Goal: Information Seeking & Learning: Find specific fact

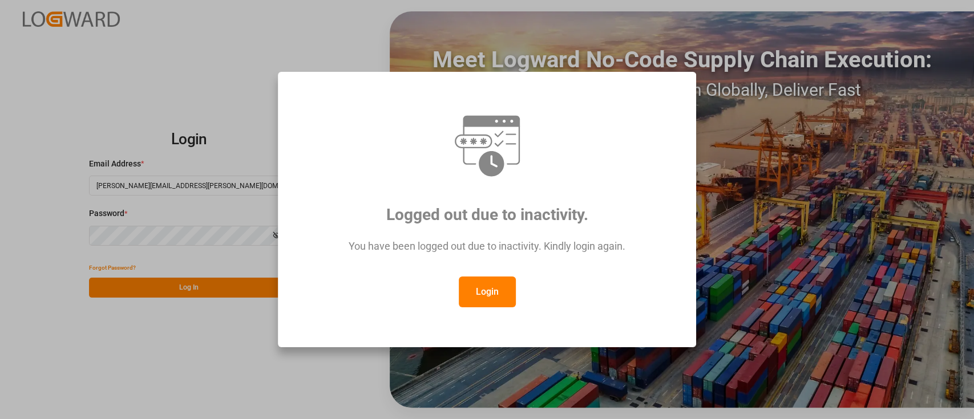
click at [490, 290] on button "Login" at bounding box center [487, 292] width 57 height 31
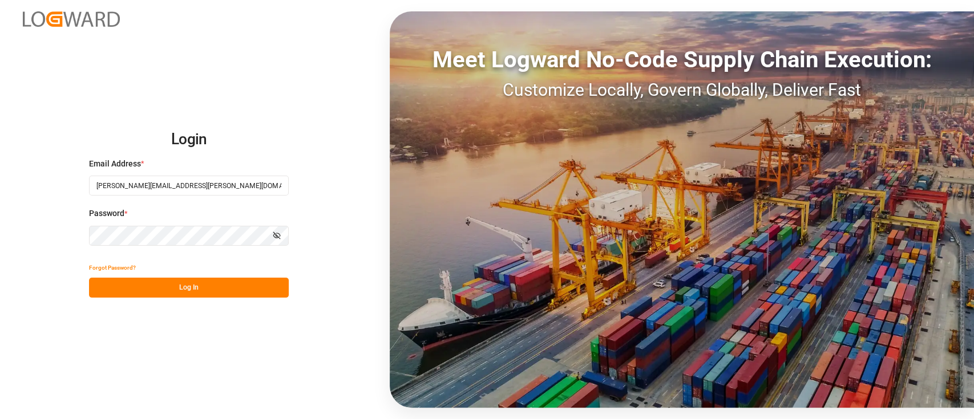
click at [199, 292] on button "Log In" at bounding box center [189, 288] width 200 height 20
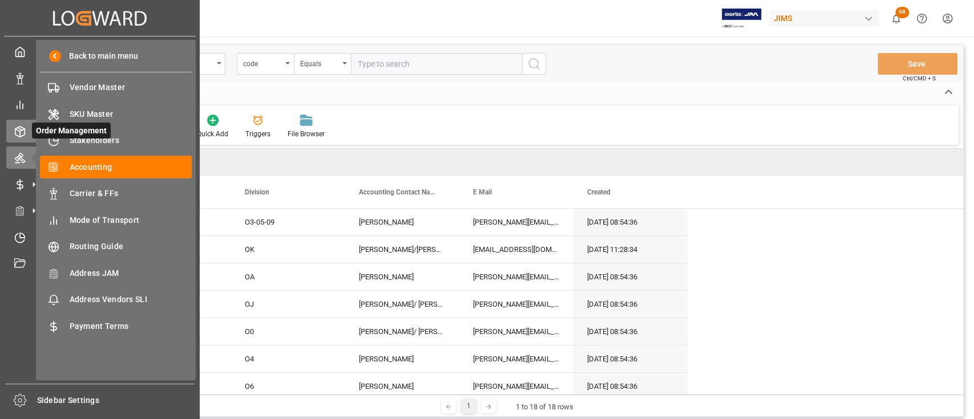
click at [18, 130] on icon at bounding box center [19, 131] width 11 height 11
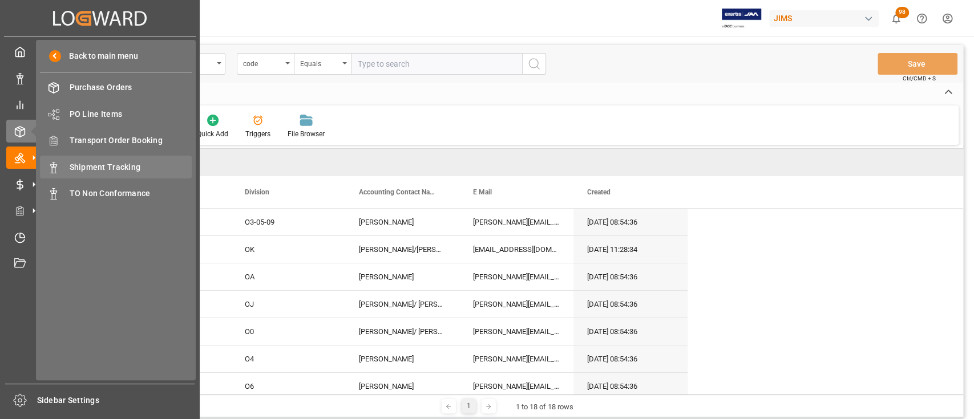
click at [107, 165] on span "Shipment Tracking" at bounding box center [131, 167] width 123 height 12
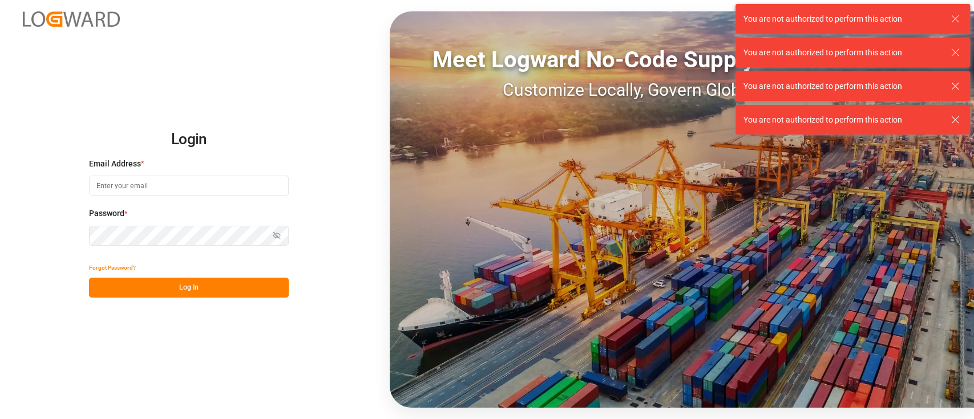
type input "[PERSON_NAME][EMAIL_ADDRESS][PERSON_NAME][DOMAIN_NAME]"
click at [204, 290] on button "Log In" at bounding box center [189, 288] width 200 height 20
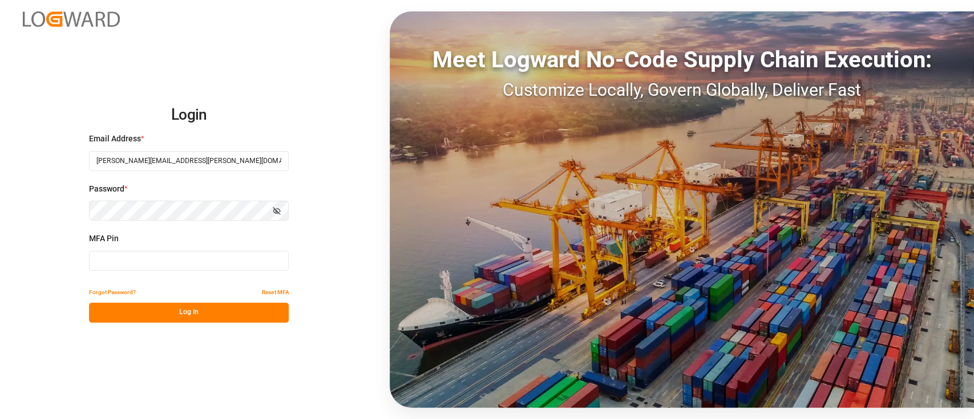
click at [157, 254] on input at bounding box center [189, 261] width 200 height 20
type input "156119"
click at [194, 305] on button "Log In" at bounding box center [189, 313] width 200 height 20
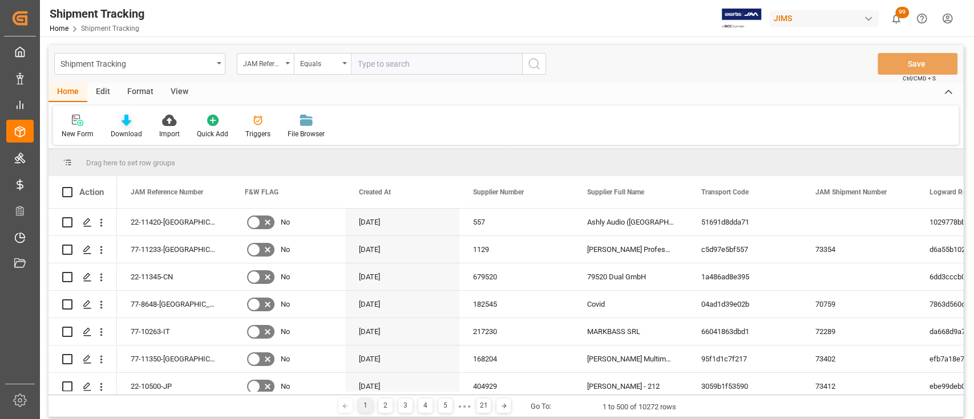
click at [123, 122] on icon at bounding box center [127, 120] width 10 height 11
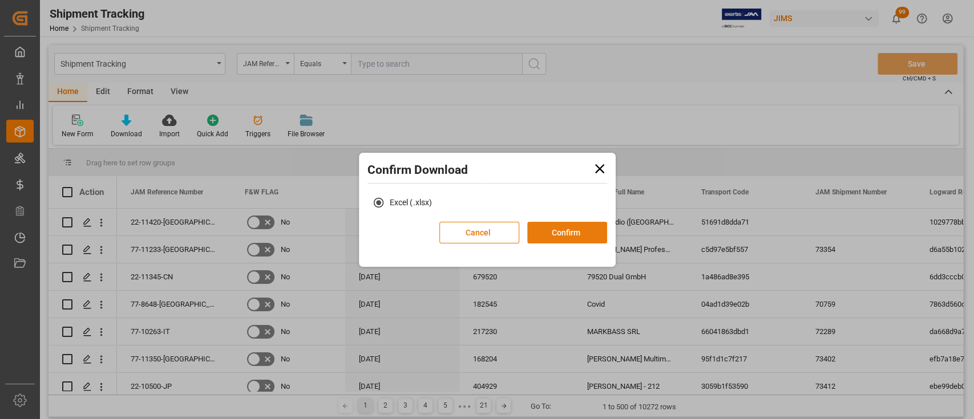
click at [579, 235] on button "Confirm" at bounding box center [567, 233] width 80 height 22
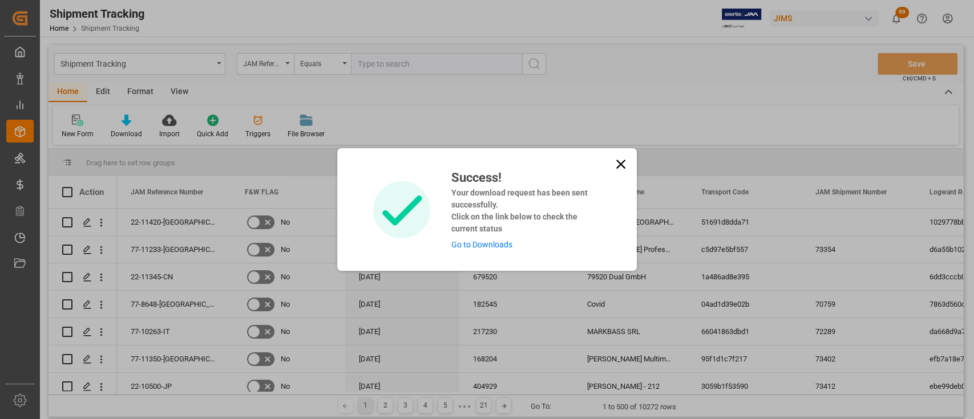
click at [471, 241] on link "Go to Downloads" at bounding box center [481, 244] width 61 height 9
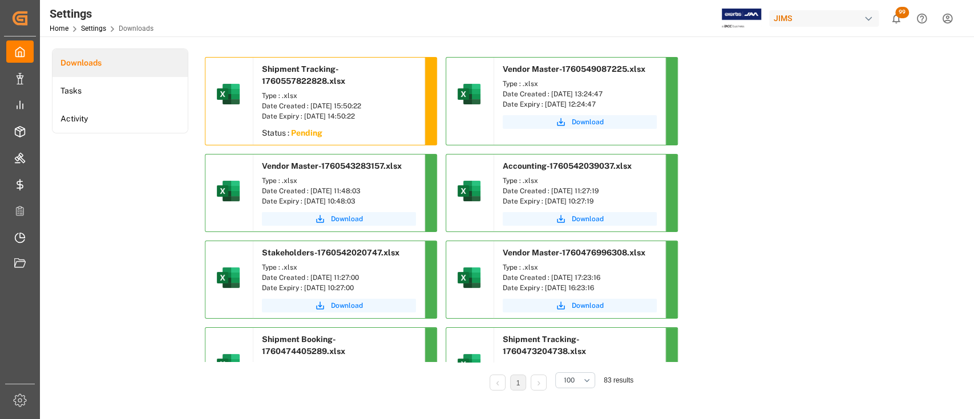
click at [161, 184] on div "Downloads Tasks Activity" at bounding box center [120, 227] width 136 height 358
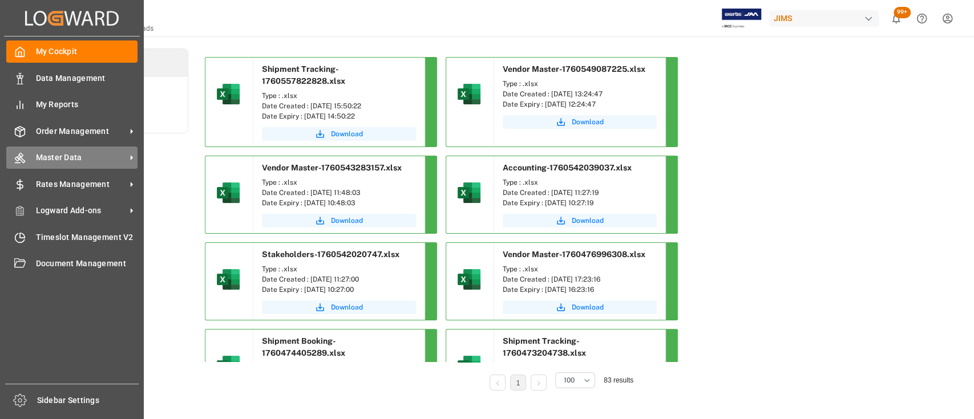
click at [79, 157] on span "Master Data" at bounding box center [81, 158] width 90 height 12
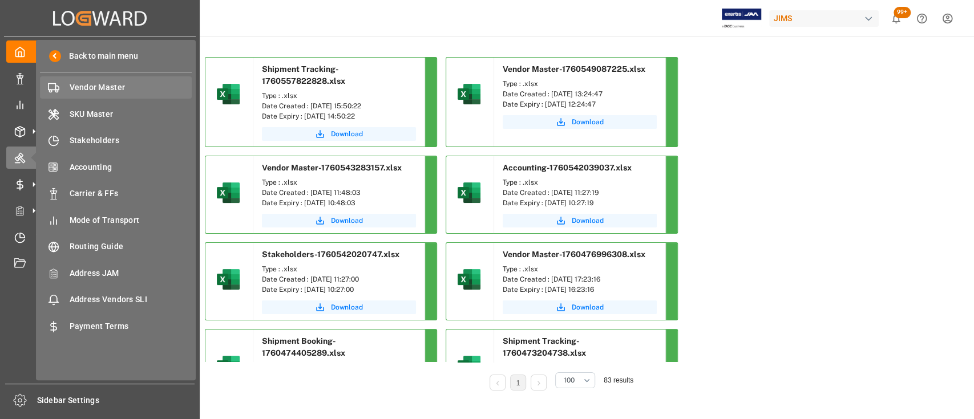
click at [104, 87] on span "Vendor Master" at bounding box center [131, 88] width 123 height 12
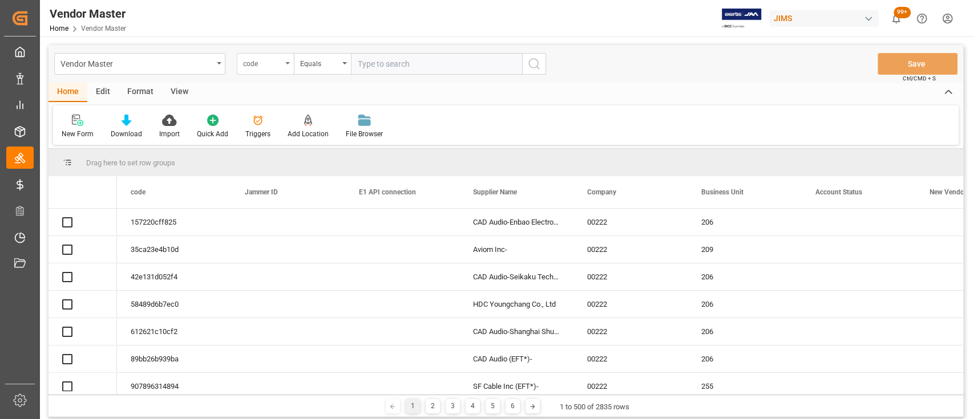
click at [282, 62] on div "code" at bounding box center [265, 64] width 57 height 22
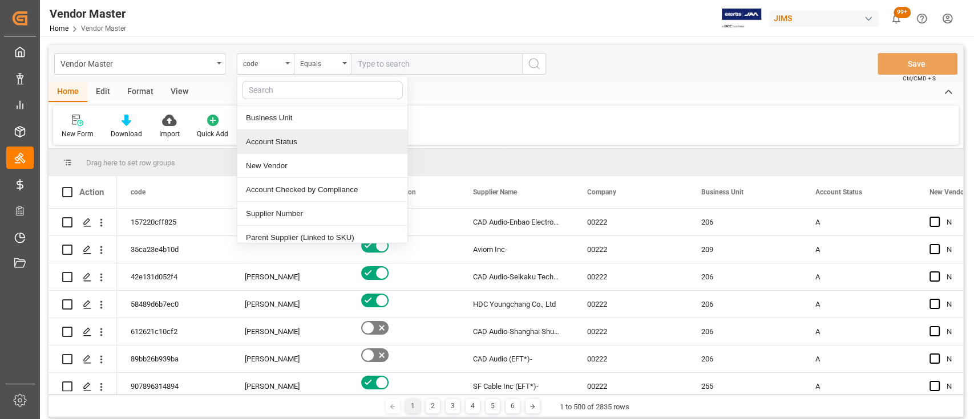
scroll to position [152, 0]
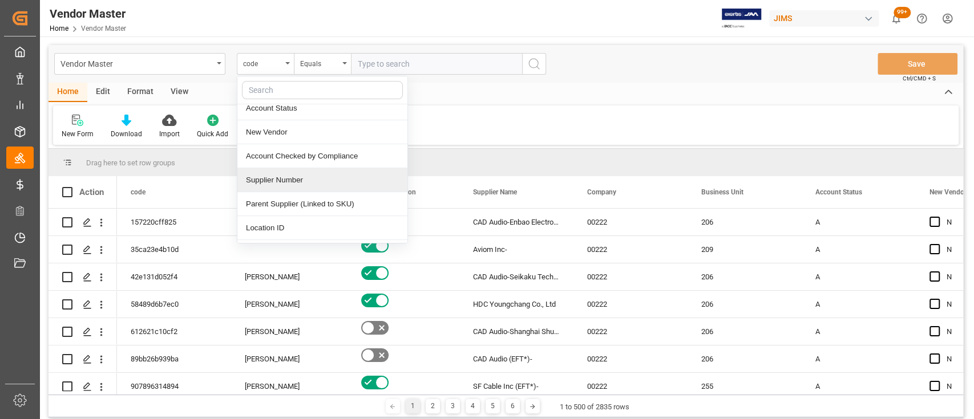
click at [309, 179] on div "Supplier Number" at bounding box center [322, 180] width 170 height 24
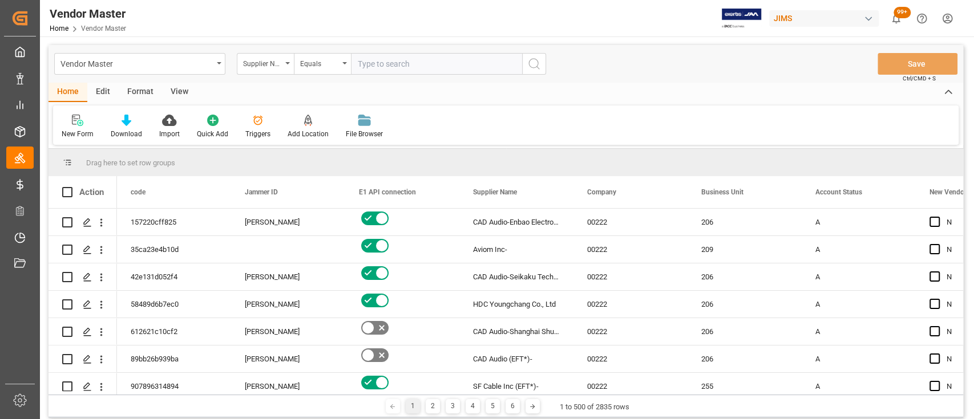
click at [402, 67] on input "text" at bounding box center [436, 64] width 171 height 22
click at [458, 64] on input "text" at bounding box center [436, 64] width 171 height 22
paste input "786484"
type input "786484"
click at [530, 68] on icon "search button" at bounding box center [534, 64] width 14 height 14
